Goal: Check status: Check status

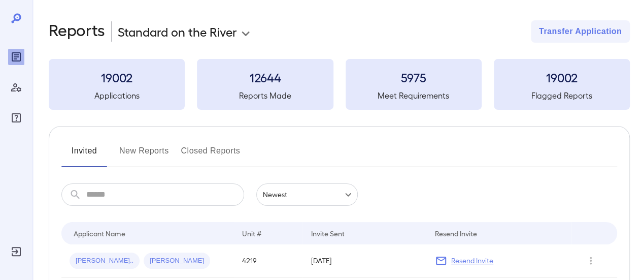
click at [149, 198] on input "text" at bounding box center [165, 194] width 158 height 22
type input "****"
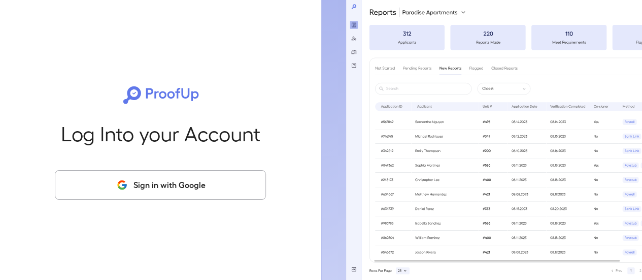
click at [152, 189] on button "Sign in with Google" at bounding box center [160, 184] width 211 height 29
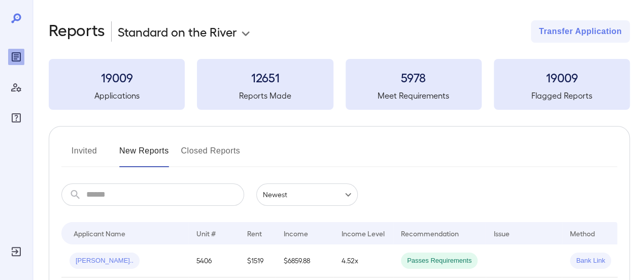
click at [178, 202] on input "text" at bounding box center [165, 194] width 158 height 22
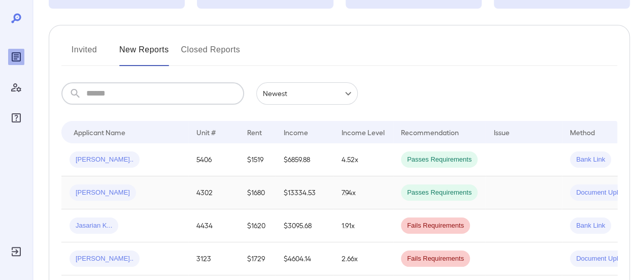
scroll to position [102, 0]
click at [286, 163] on td "$6859.88" at bounding box center [305, 159] width 58 height 33
